Goal: Task Accomplishment & Management: Use online tool/utility

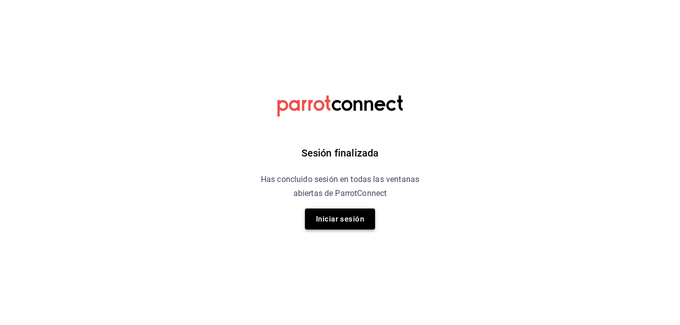
click at [333, 216] on button "Iniciar sesión" at bounding box center [340, 219] width 70 height 21
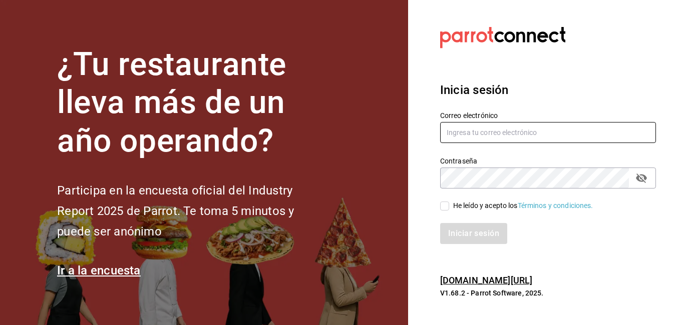
type input "[PERSON_NAME][EMAIL_ADDRESS][PERSON_NAME][DOMAIN_NAME]"
click at [445, 207] on input "He leído y acepto los Términos y condiciones." at bounding box center [444, 206] width 9 height 9
checkbox input "true"
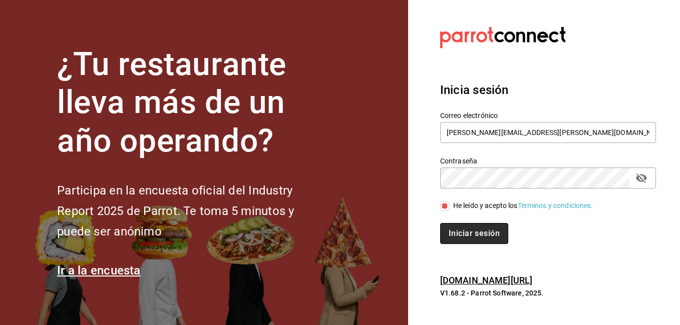
click at [461, 236] on button "Iniciar sesión" at bounding box center [474, 233] width 68 height 21
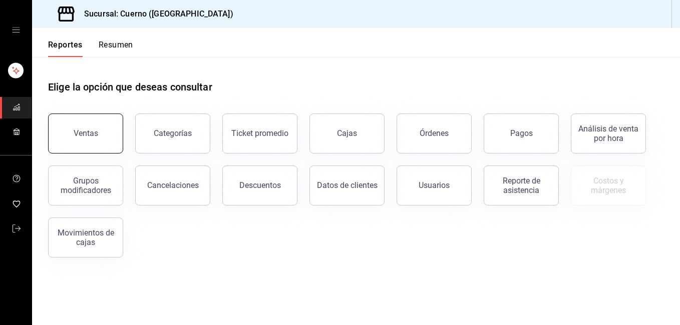
click at [81, 129] on div "Ventas" at bounding box center [86, 134] width 25 height 10
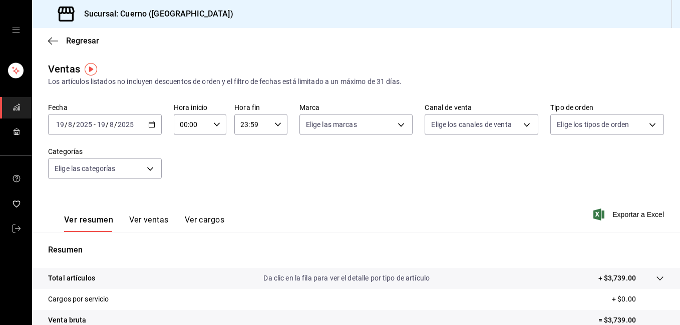
click at [151, 127] on \(Stroke\) "button" at bounding box center [152, 125] width 6 height 6
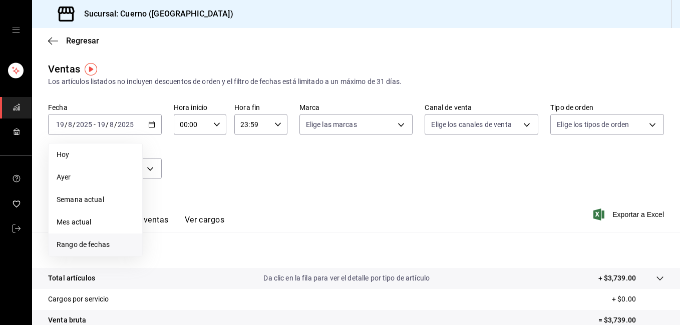
click at [91, 241] on span "Rango de fechas" at bounding box center [96, 245] width 78 height 11
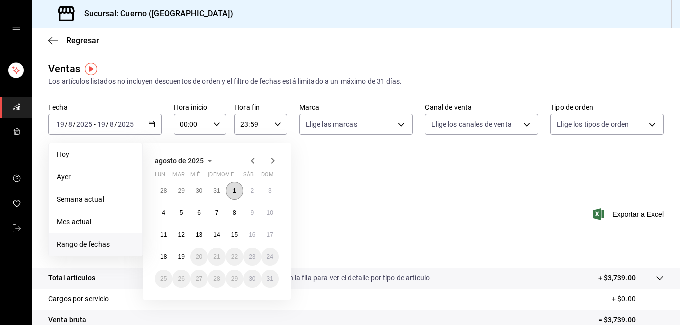
click at [238, 194] on button "1" at bounding box center [235, 191] width 18 height 18
click at [178, 260] on abbr "19" at bounding box center [181, 257] width 7 height 7
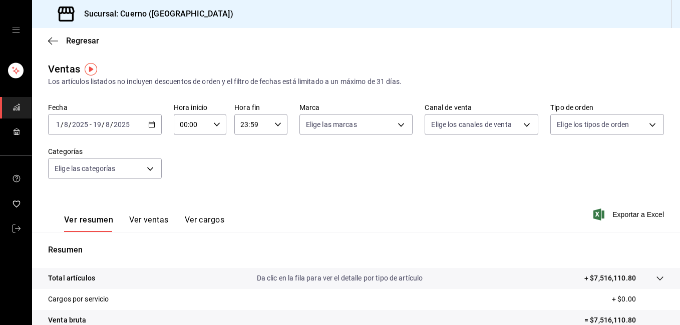
click at [155, 122] on div "2025-08-01 1 / 8 / 2025 - 2025-08-19 19 / 8 / 2025" at bounding box center [105, 124] width 114 height 21
click at [221, 127] on div "00:00 Hora inicio" at bounding box center [200, 124] width 53 height 21
click at [193, 193] on button "02" at bounding box center [185, 198] width 22 height 20
type input "02:00"
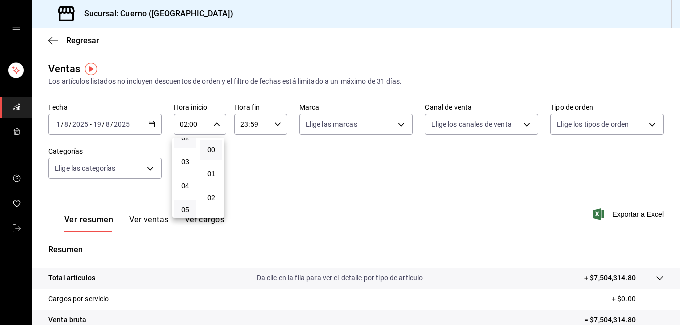
click at [180, 208] on button "05" at bounding box center [185, 210] width 22 height 20
type input "05:00"
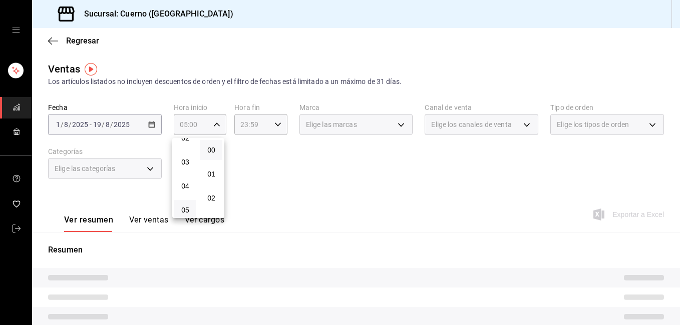
click at [276, 125] on div at bounding box center [340, 162] width 680 height 325
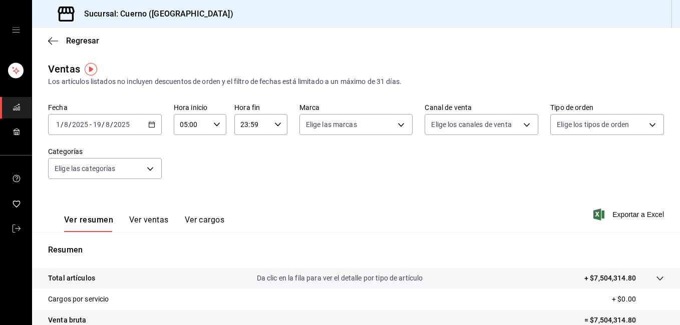
click at [276, 125] on \(Stroke\) "button" at bounding box center [278, 125] width 6 height 4
click at [250, 152] on button "21" at bounding box center [245, 158] width 22 height 20
type input "21:59"
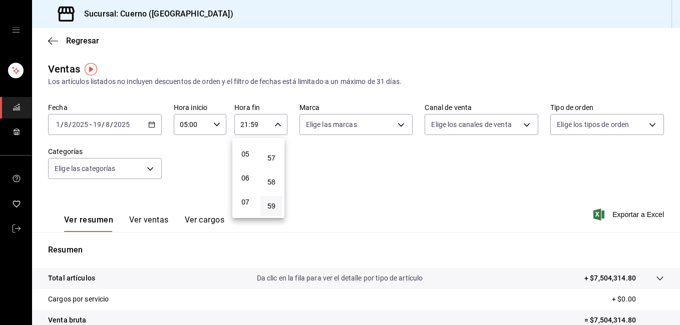
click at [250, 152] on span "05" at bounding box center [245, 154] width 10 height 8
type input "05:59"
click at [624, 212] on div at bounding box center [340, 162] width 680 height 325
click at [618, 217] on span "Exportar a Excel" at bounding box center [629, 215] width 69 height 12
